Goal: Transaction & Acquisition: Purchase product/service

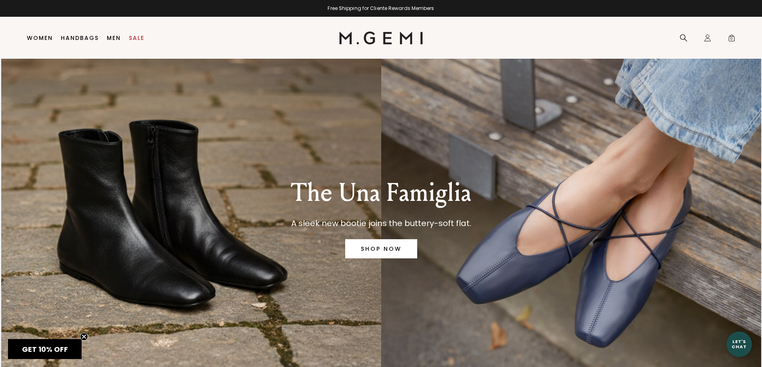
click at [396, 247] on link "SHOP NOW" at bounding box center [381, 249] width 72 height 19
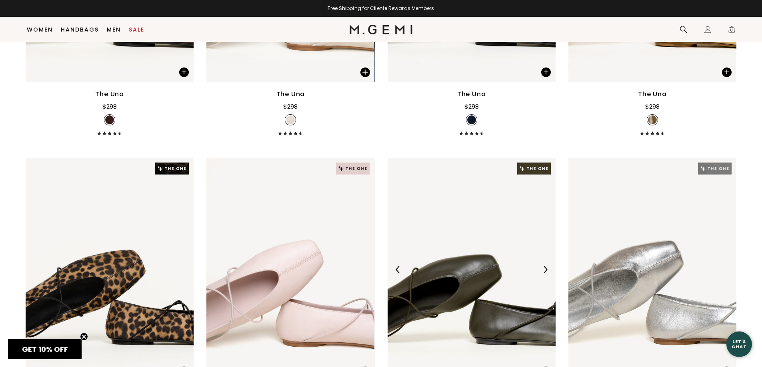
scroll to position [1223, 0]
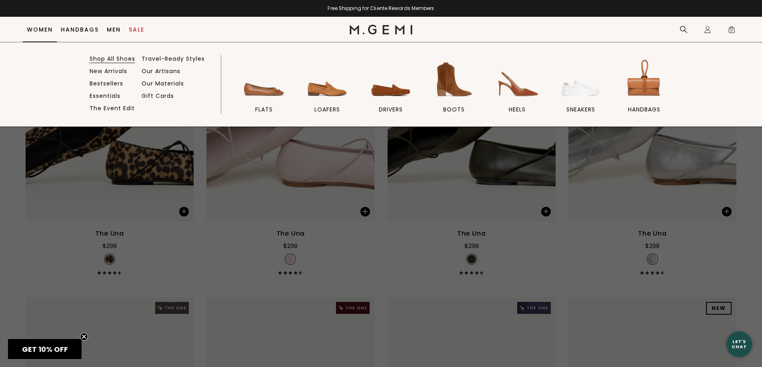
click at [105, 61] on link "Shop All Shoes" at bounding box center [113, 58] width 46 height 7
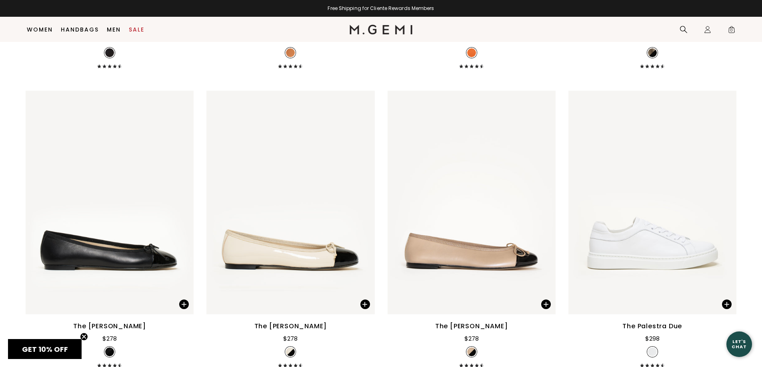
scroll to position [2463, 0]
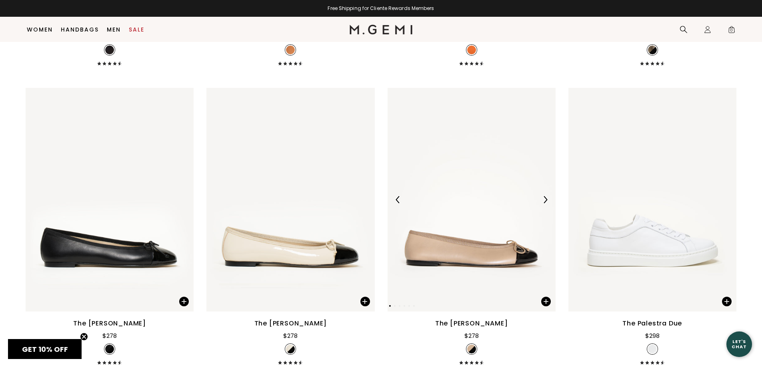
click at [545, 198] on img at bounding box center [544, 199] width 7 height 7
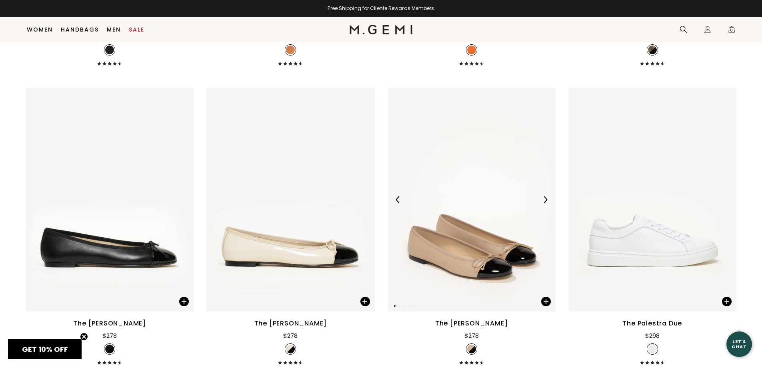
click at [545, 198] on img at bounding box center [544, 199] width 7 height 7
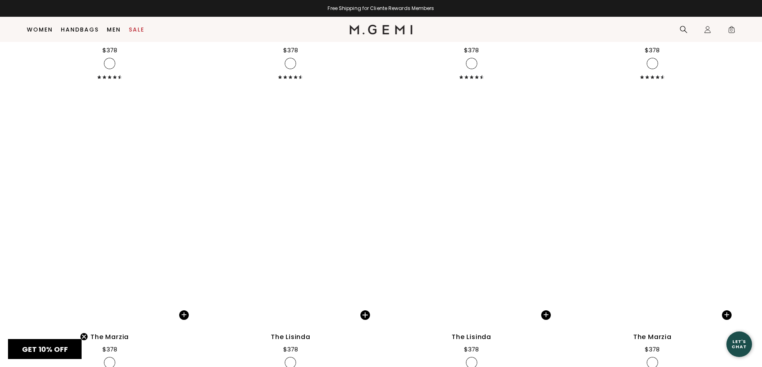
scroll to position [6062, 0]
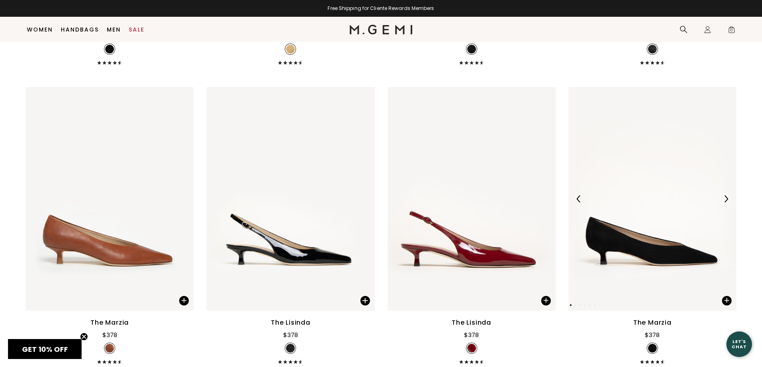
click at [724, 198] on img at bounding box center [725, 199] width 7 height 7
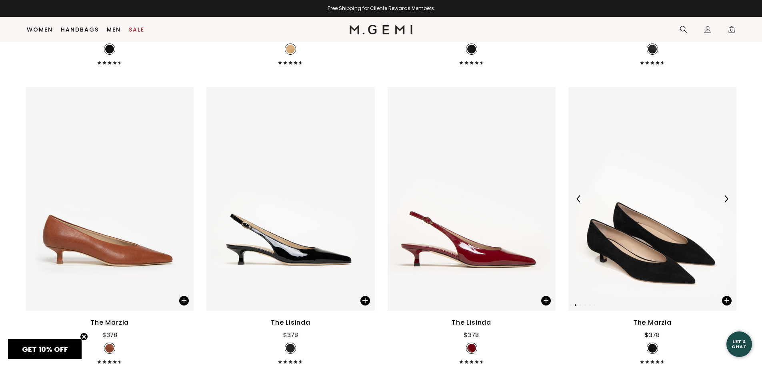
click at [724, 198] on img at bounding box center [725, 199] width 7 height 7
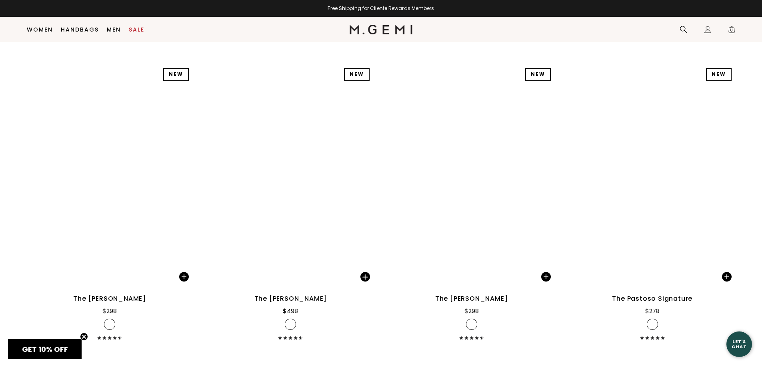
scroll to position [10580, 0]
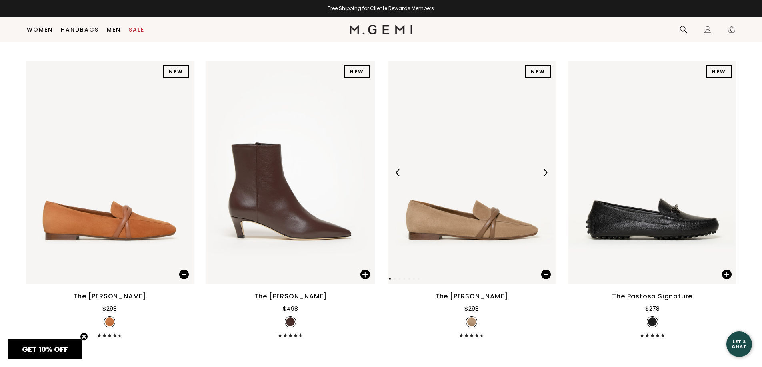
click at [546, 172] on img at bounding box center [544, 172] width 7 height 7
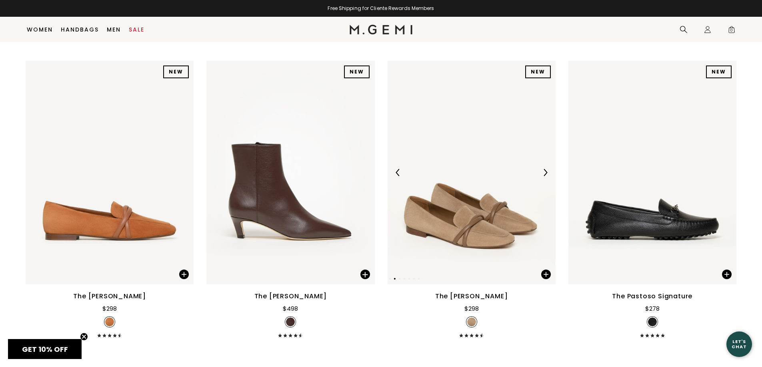
click at [546, 172] on img at bounding box center [544, 172] width 7 height 7
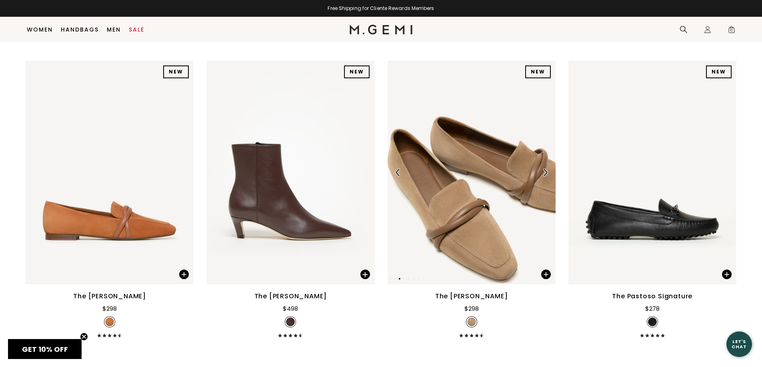
click at [546, 172] on img at bounding box center [544, 172] width 7 height 7
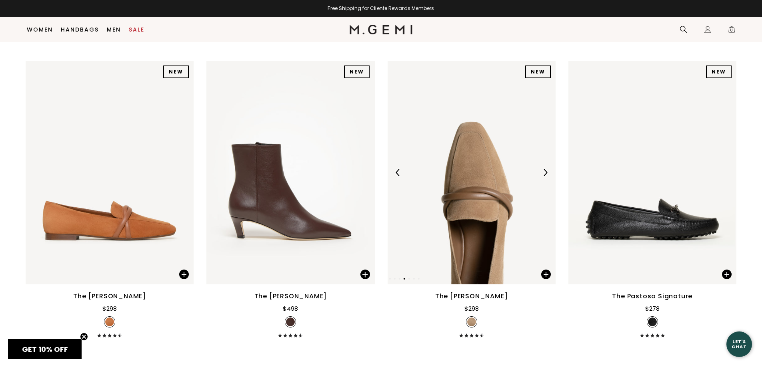
click at [546, 172] on img at bounding box center [544, 172] width 7 height 7
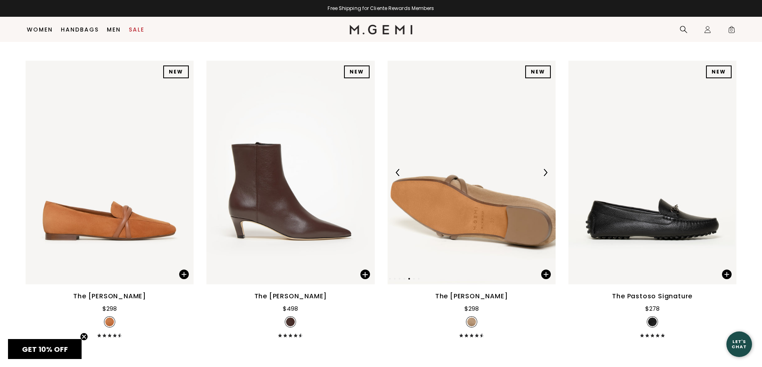
click at [546, 172] on img at bounding box center [544, 172] width 7 height 7
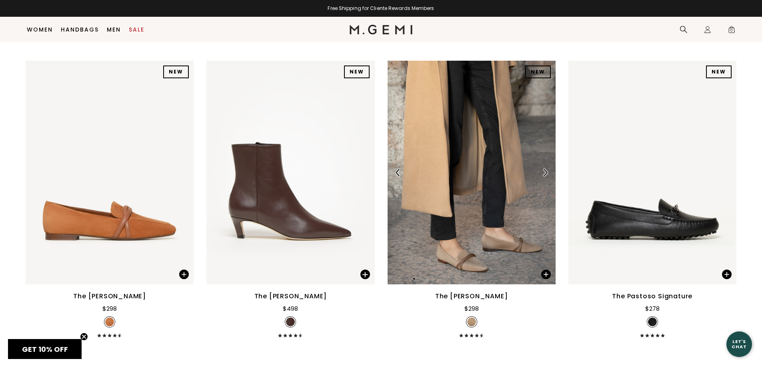
click at [546, 172] on img at bounding box center [544, 172] width 7 height 7
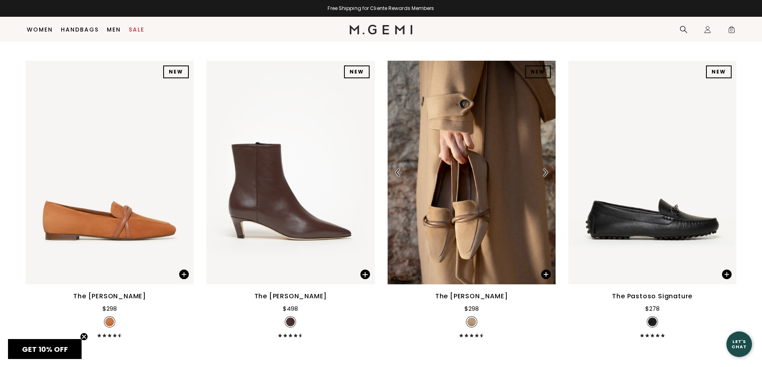
click at [546, 172] on img at bounding box center [544, 172] width 7 height 7
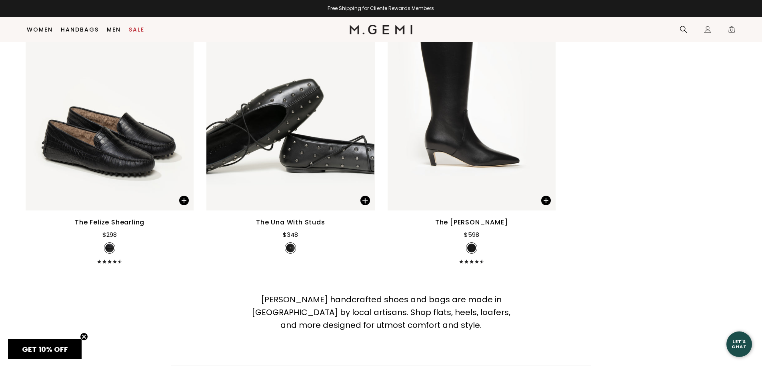
scroll to position [12180, 0]
